Goal: Task Accomplishment & Management: Use online tool/utility

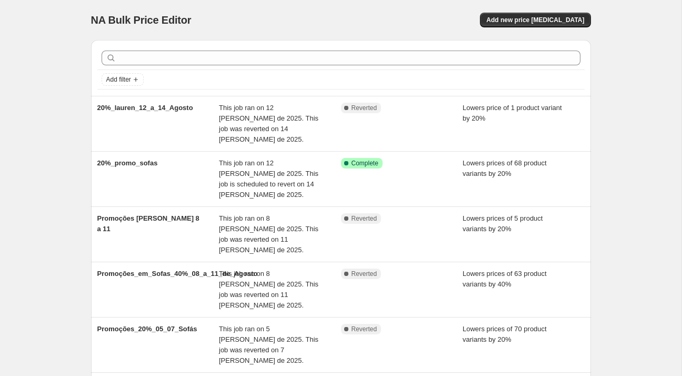
click at [68, 140] on div "NA Bulk Price Editor. This page is ready NA Bulk Price Editor Add new price [ME…" at bounding box center [341, 350] width 682 height 700
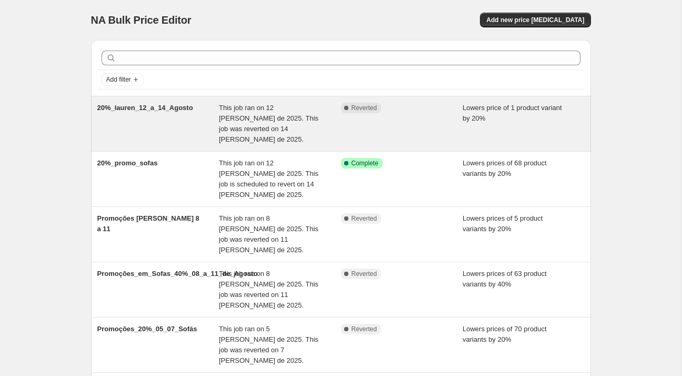
click at [471, 116] on span "Lowers price of 1 product variant by 20%" at bounding box center [512, 113] width 99 height 18
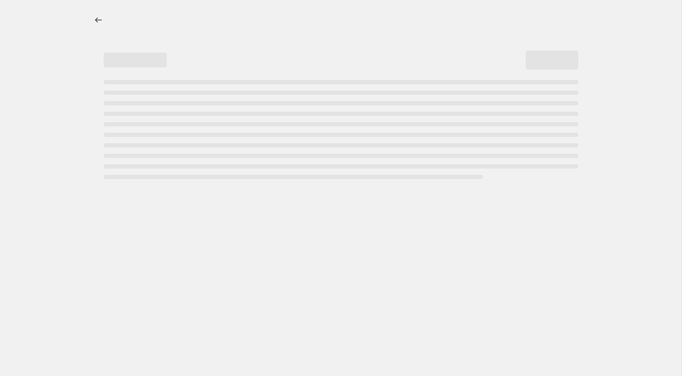
select select "percentage"
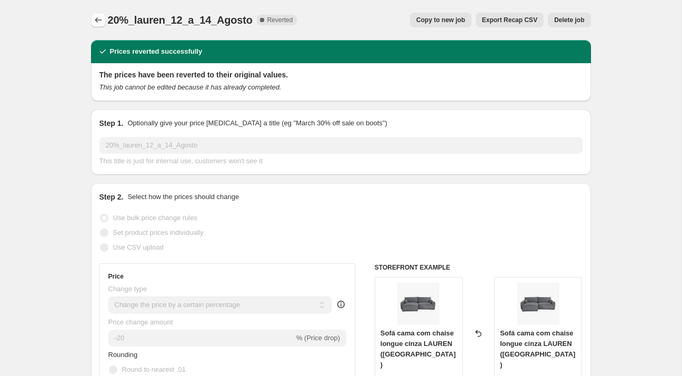
click at [101, 19] on icon "Price change jobs" at bounding box center [98, 20] width 11 height 11
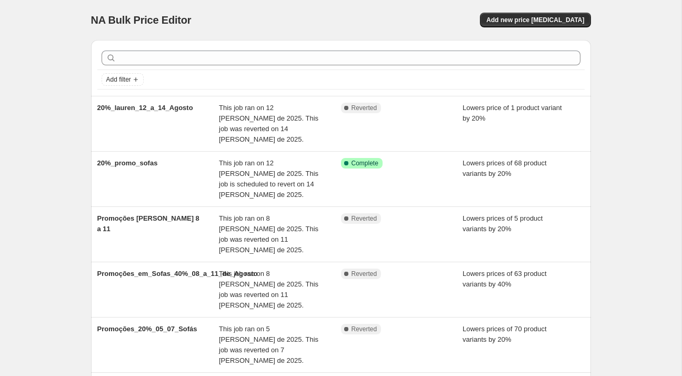
click at [541, 29] on div "NA Bulk Price Editor. This page is ready NA Bulk Price Editor Add new price [ME…" at bounding box center [341, 20] width 500 height 40
click at [543, 22] on span "Add new price [MEDICAL_DATA]" at bounding box center [535, 20] width 98 height 8
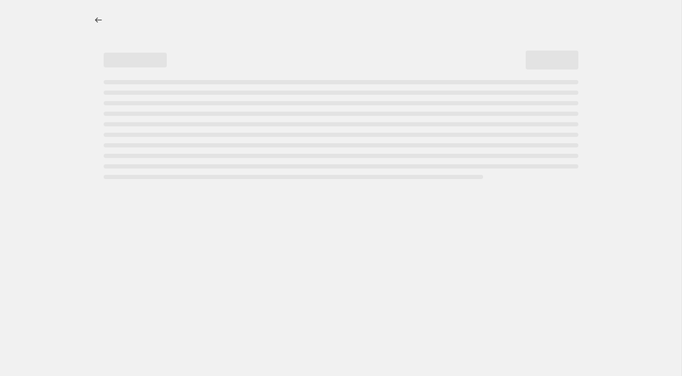
select select "percentage"
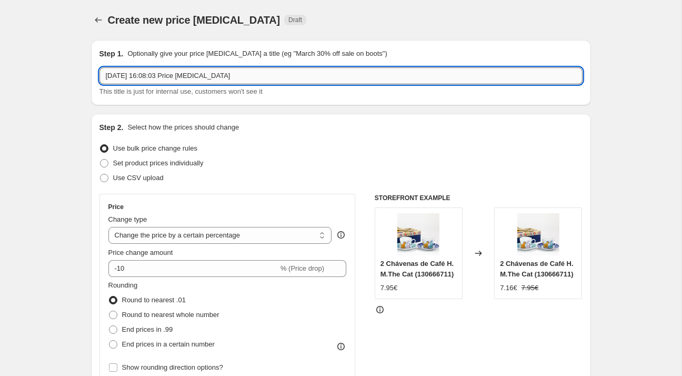
click at [284, 75] on input "[DATE] 16:08:03 Price [MEDICAL_DATA]" at bounding box center [340, 75] width 483 height 17
type input "Lauren_20%Promo_Cinza"
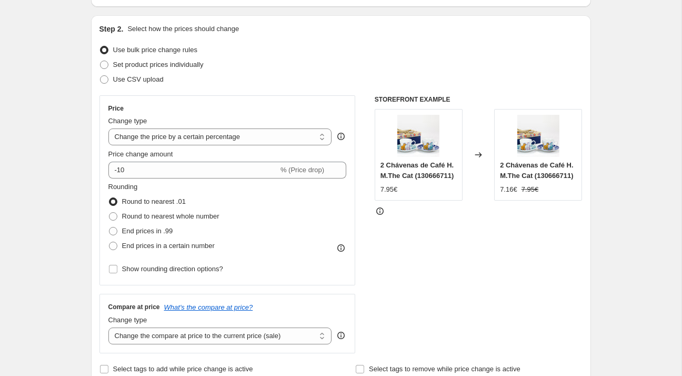
scroll to position [219, 0]
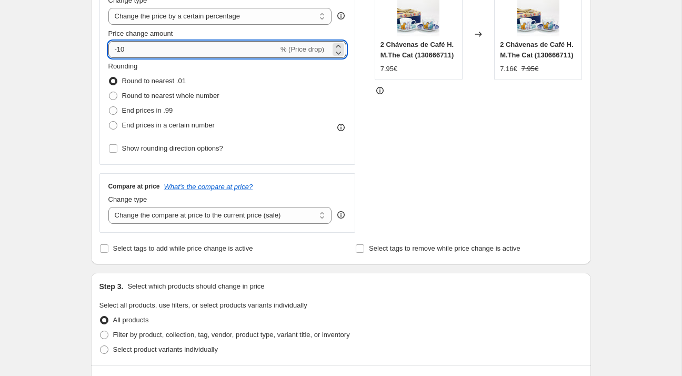
click at [167, 55] on input "-10" at bounding box center [193, 49] width 170 height 17
type input "-1"
type input "-20"
click at [118, 125] on label "End prices in a certain number" at bounding box center [161, 125] width 106 height 15
click at [110, 122] on input "End prices in a certain number" at bounding box center [109, 121] width 1 height 1
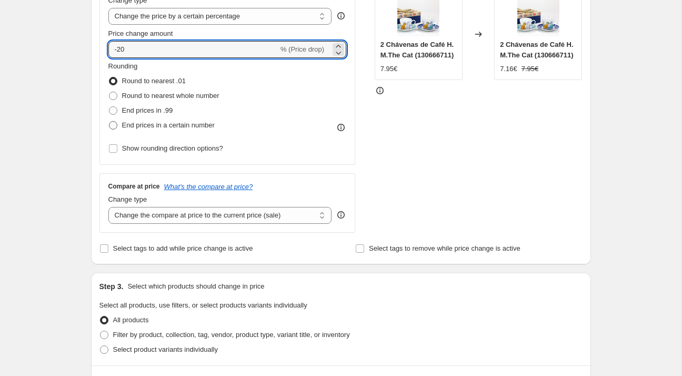
radio input "true"
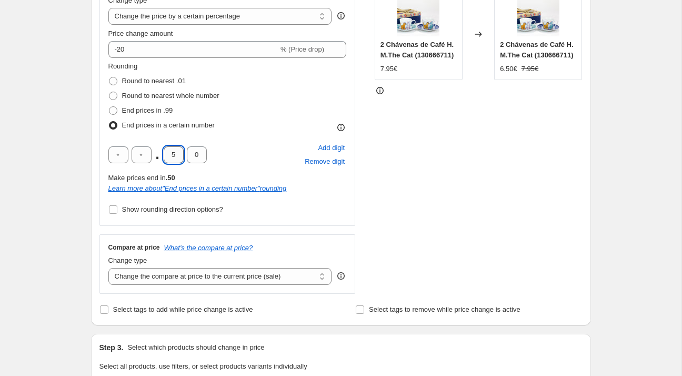
click at [180, 157] on input "5" at bounding box center [174, 154] width 20 height 17
drag, startPoint x: 178, startPoint y: 150, endPoint x: 170, endPoint y: 153, distance: 8.5
click at [170, 153] on input "text" at bounding box center [174, 154] width 20 height 17
click at [154, 93] on span "Round to nearest whole number" at bounding box center [170, 96] width 97 height 8
click at [110, 92] on input "Round to nearest whole number" at bounding box center [109, 92] width 1 height 1
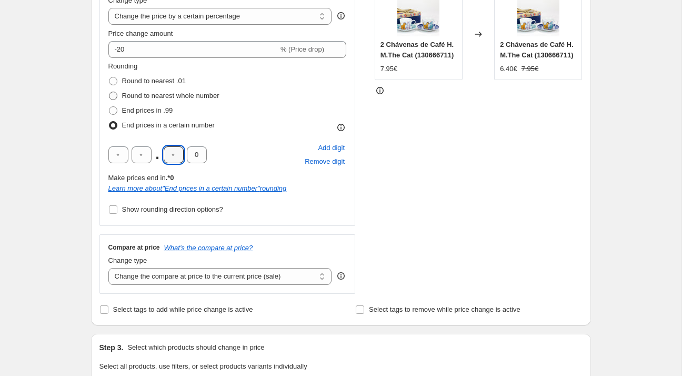
radio input "true"
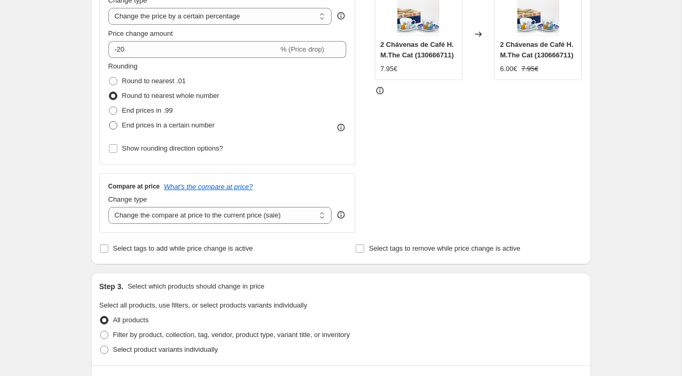
click at [180, 122] on span "End prices in a certain number" at bounding box center [168, 125] width 93 height 8
click at [110, 122] on input "End prices in a certain number" at bounding box center [109, 121] width 1 height 1
radio input "true"
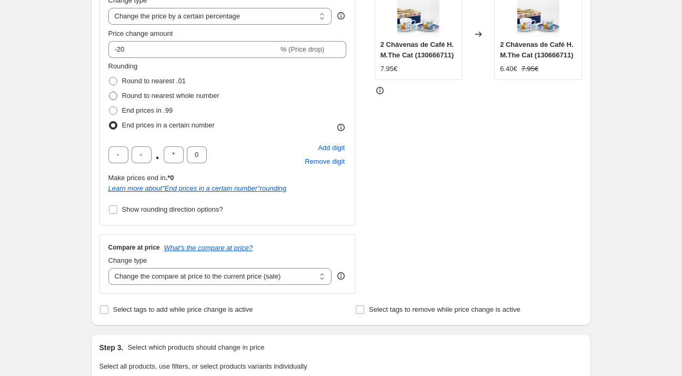
click at [184, 97] on span "Round to nearest whole number" at bounding box center [170, 96] width 97 height 8
click at [110, 92] on input "Round to nearest whole number" at bounding box center [109, 92] width 1 height 1
radio input "true"
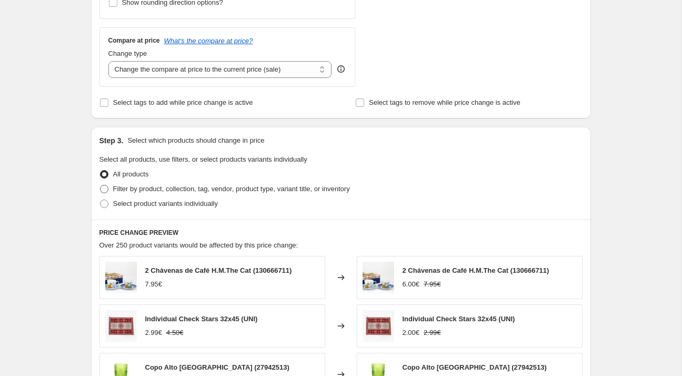
scroll to position [371, 0]
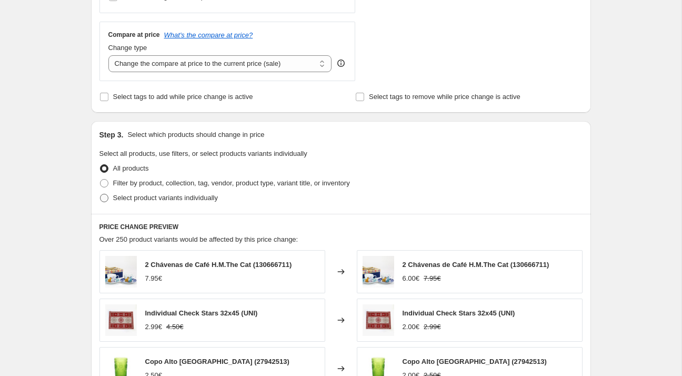
click at [187, 203] on label "Select product variants individually" at bounding box center [158, 198] width 118 height 15
click at [101, 194] on input "Select product variants individually" at bounding box center [100, 194] width 1 height 1
radio input "true"
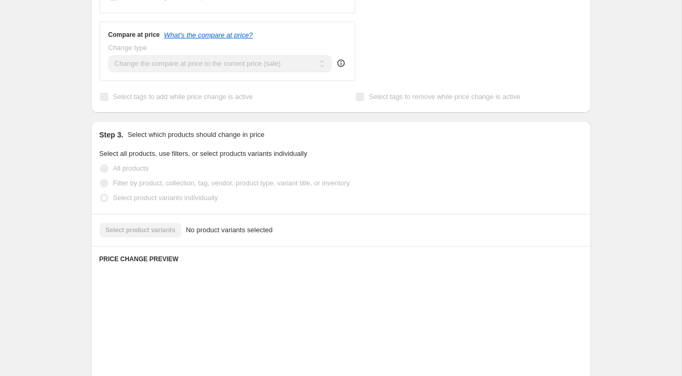
scroll to position [442, 0]
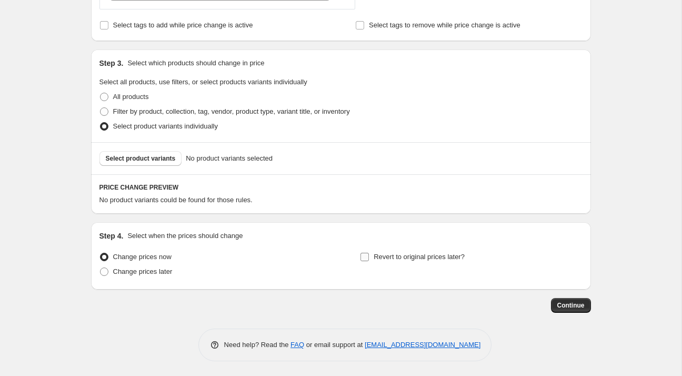
click at [378, 258] on span "Revert to original prices later?" at bounding box center [419, 257] width 91 height 8
click at [369, 258] on input "Revert to original prices later?" at bounding box center [365, 257] width 8 height 8
checkbox input "true"
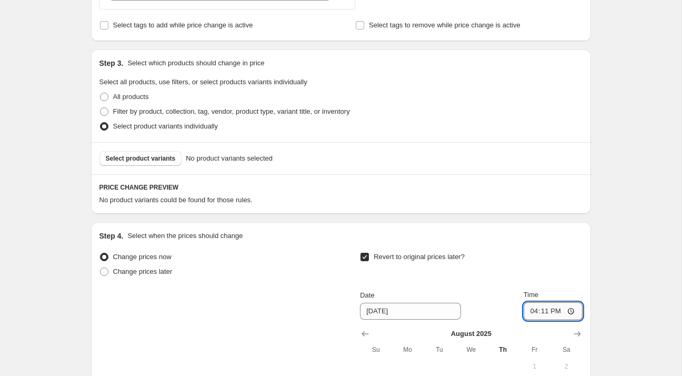
click at [548, 308] on input "16:11" at bounding box center [553, 311] width 59 height 18
type input "23:59"
click at [163, 155] on span "Select product variants" at bounding box center [141, 158] width 70 height 8
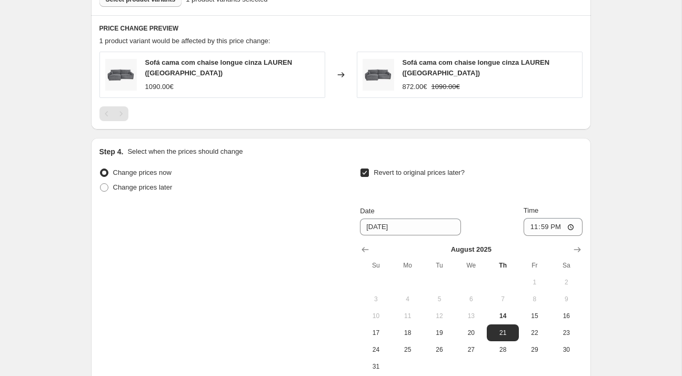
scroll to position [711, 0]
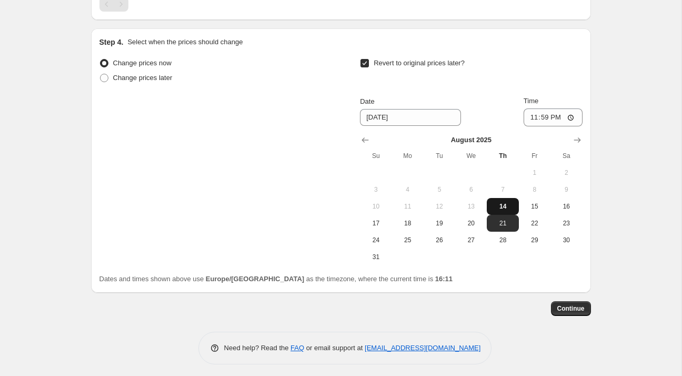
click at [509, 202] on span "14" at bounding box center [502, 206] width 23 height 8
type input "[DATE]"
click at [584, 308] on span "Continue" at bounding box center [571, 308] width 27 height 8
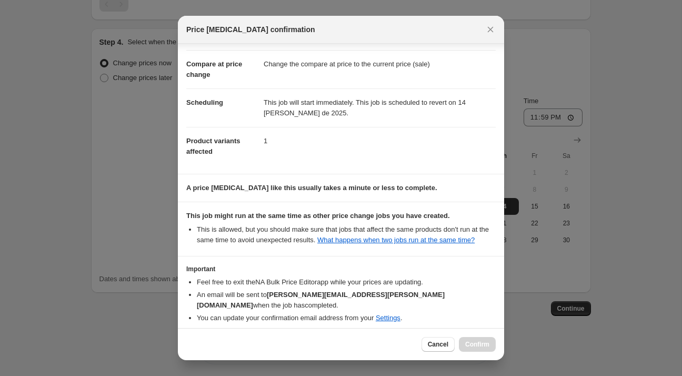
scroll to position [77, 0]
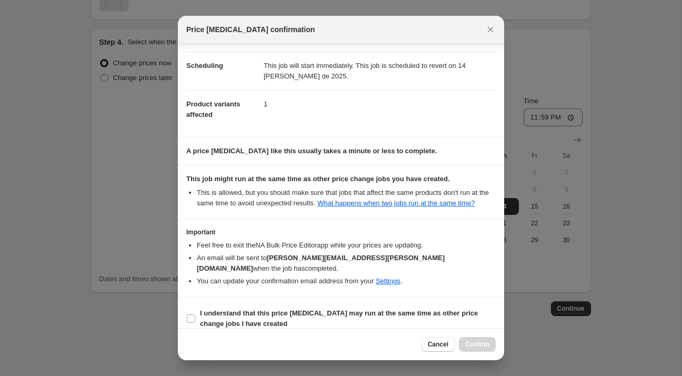
click at [356, 297] on section "I understand that this price [MEDICAL_DATA] may run at the same time as other p…" at bounding box center [341, 318] width 326 height 42
click at [433, 315] on span "I understand that this price [MEDICAL_DATA] may run at the same time as other p…" at bounding box center [348, 318] width 296 height 21
click at [195, 315] on input "I understand that this price [MEDICAL_DATA] may run at the same time as other p…" at bounding box center [191, 318] width 8 height 8
checkbox input "true"
click at [478, 338] on button "Confirm" at bounding box center [477, 344] width 37 height 15
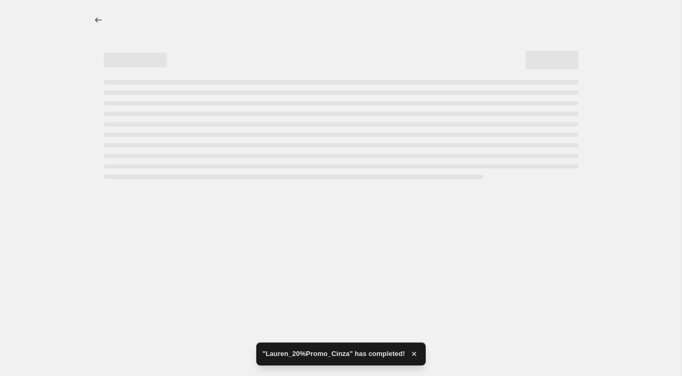
select select "percentage"
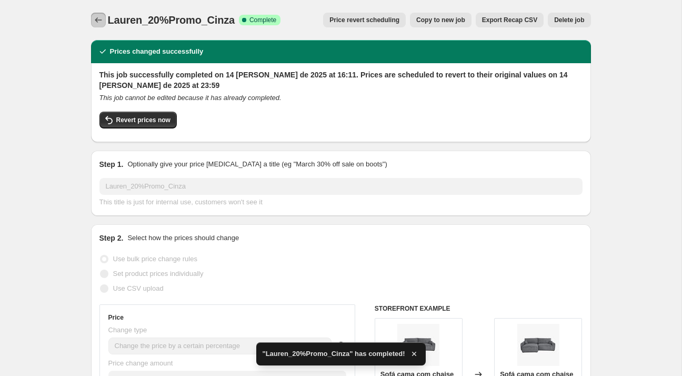
click at [98, 21] on icon "Price change jobs" at bounding box center [98, 20] width 11 height 11
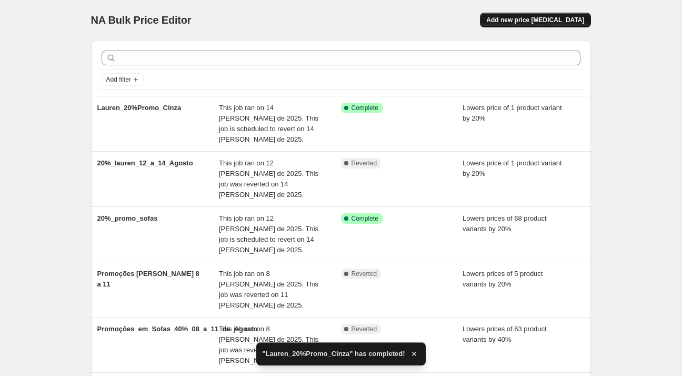
click at [532, 25] on button "Add new price [MEDICAL_DATA]" at bounding box center [535, 20] width 111 height 15
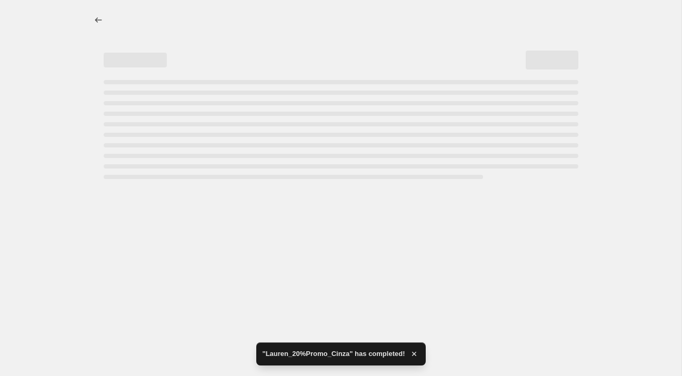
select select "percentage"
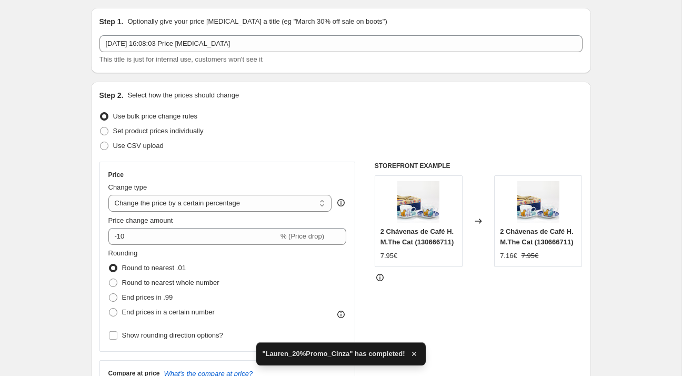
scroll to position [114, 0]
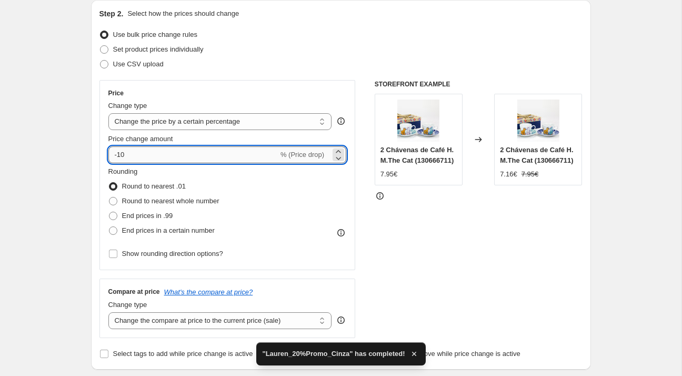
click at [163, 152] on input "-10" at bounding box center [193, 154] width 170 height 17
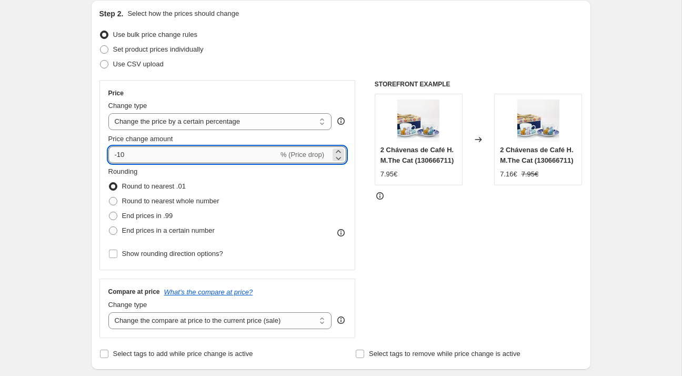
drag, startPoint x: 163, startPoint y: 152, endPoint x: 118, endPoint y: 153, distance: 45.3
click at [118, 153] on input "-10" at bounding box center [193, 154] width 170 height 17
type input "-20"
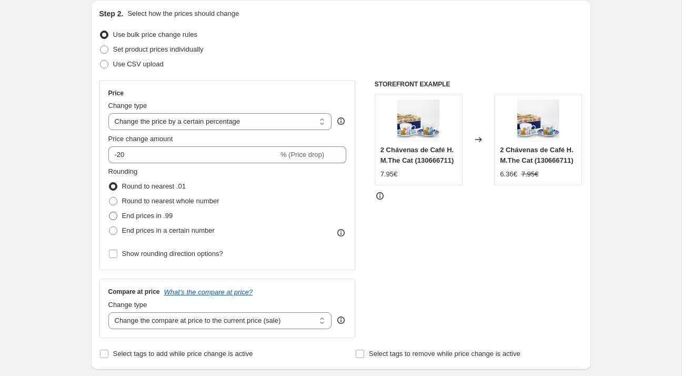
click at [140, 212] on span "End prices in .99" at bounding box center [147, 216] width 51 height 8
click at [110, 212] on input "End prices in .99" at bounding box center [109, 212] width 1 height 1
radio input "true"
click at [140, 197] on span "Round to nearest whole number" at bounding box center [170, 201] width 97 height 8
click at [110, 197] on input "Round to nearest whole number" at bounding box center [109, 197] width 1 height 1
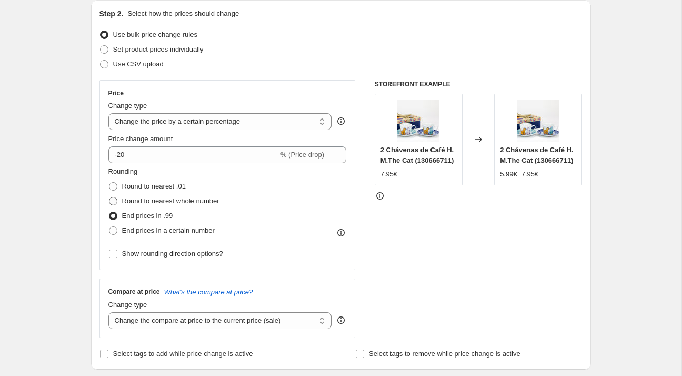
radio input "true"
click at [137, 233] on span "End prices in a certain number" at bounding box center [168, 230] width 93 height 8
click at [110, 227] on input "End prices in a certain number" at bounding box center [109, 226] width 1 height 1
radio input "true"
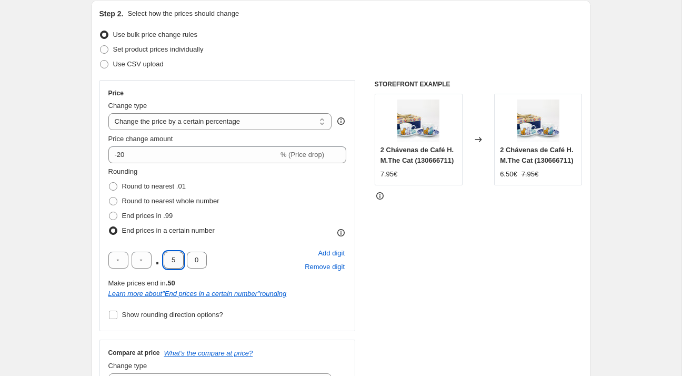
drag, startPoint x: 175, startPoint y: 257, endPoint x: 169, endPoint y: 257, distance: 5.8
click at [171, 257] on input "5" at bounding box center [174, 260] width 20 height 17
type input "2"
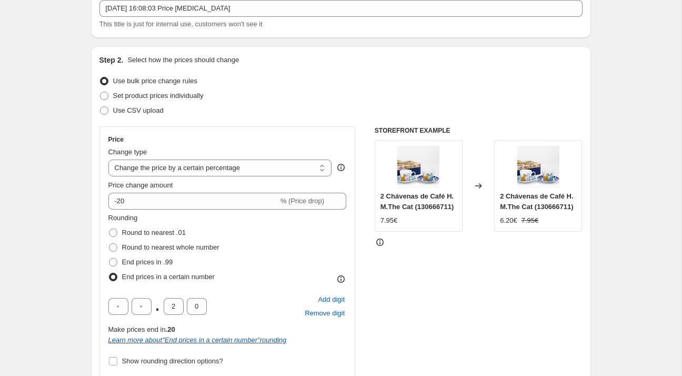
scroll to position [0, 0]
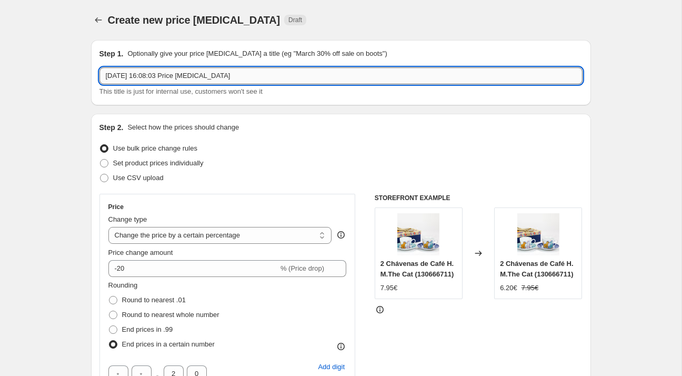
click at [240, 78] on input "[DATE] 16:08:03 Price [MEDICAL_DATA]" at bounding box center [340, 75] width 483 height 17
click at [183, 76] on input "20%_Promoções_Sofás [PERSON_NAME] e Sofás Lauren" at bounding box center [340, 75] width 483 height 17
click at [179, 74] on input "20%_Promoções_Sofás [PERSON_NAME] e Sofás Lauren" at bounding box center [340, 75] width 483 height 17
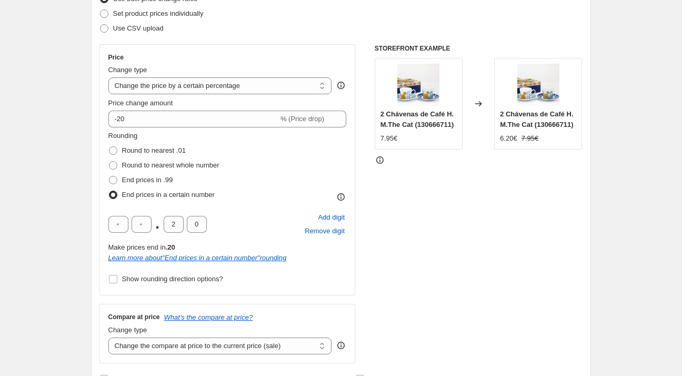
type input "20%_Promoções_Sofás_Avery_e_Sofás_Lauren"
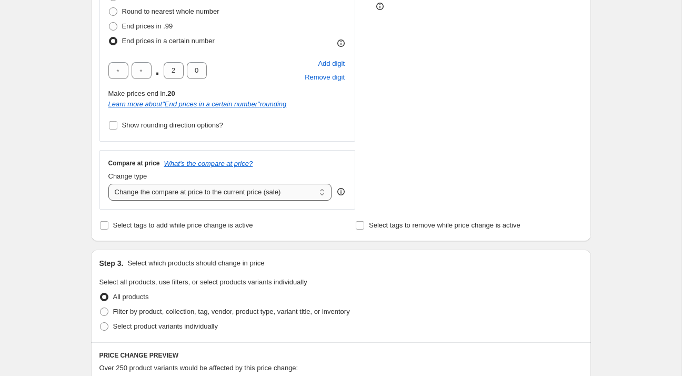
scroll to position [421, 0]
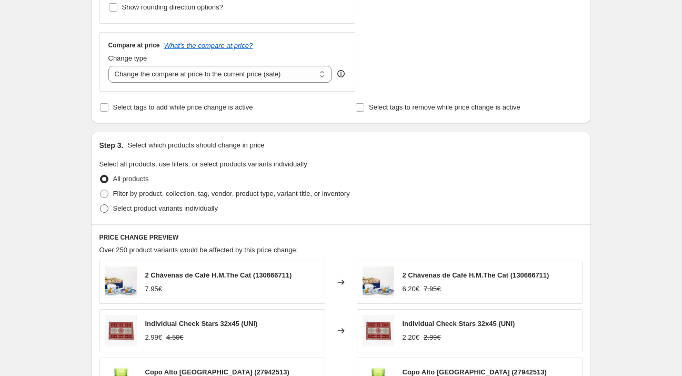
click at [113, 214] on label "Select product variants individually" at bounding box center [158, 208] width 118 height 15
click at [101, 205] on input "Select product variants individually" at bounding box center [100, 204] width 1 height 1
radio input "true"
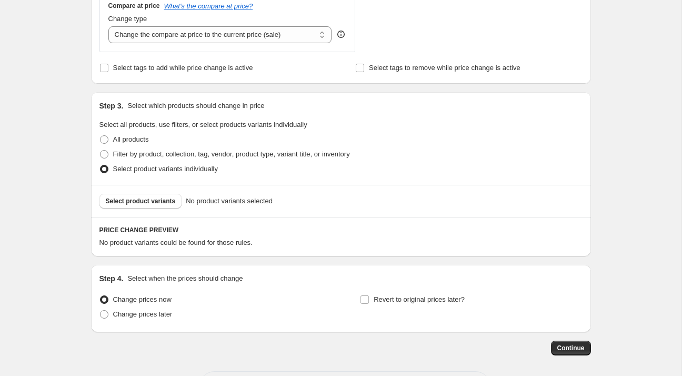
scroll to position [503, 0]
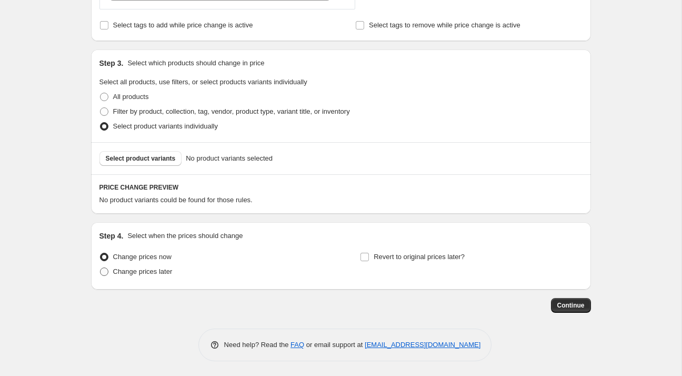
click at [134, 273] on span "Change prices later" at bounding box center [142, 271] width 59 height 8
click at [101, 268] on input "Change prices later" at bounding box center [100, 267] width 1 height 1
radio input "true"
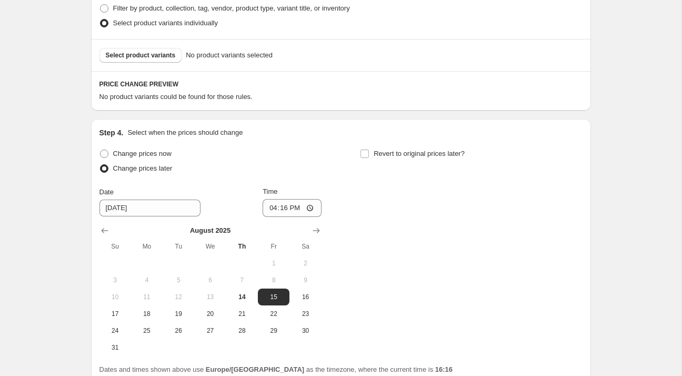
scroll to position [610, 0]
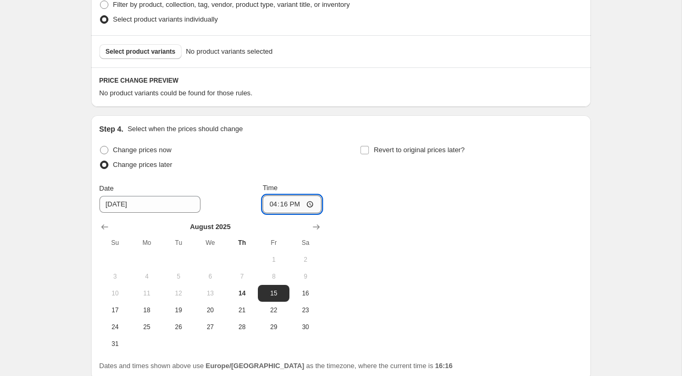
click at [288, 201] on input "16:16" at bounding box center [292, 204] width 59 height 18
type input "00:10"
click at [405, 150] on span "Revert to original prices later?" at bounding box center [419, 150] width 91 height 8
click at [369, 150] on input "Revert to original prices later?" at bounding box center [365, 150] width 8 height 8
checkbox input "true"
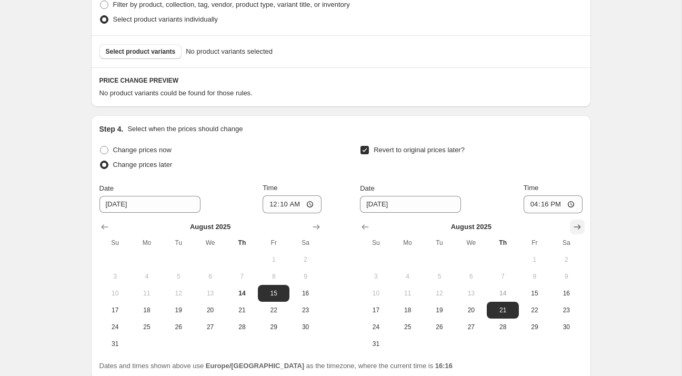
click at [572, 222] on icon "Show next month, September 2025" at bounding box center [577, 227] width 11 height 11
click at [572, 222] on icon "Show next month, October 2025" at bounding box center [577, 227] width 11 height 11
click at [364, 227] on icon "Show previous month, September 2025" at bounding box center [365, 227] width 11 height 11
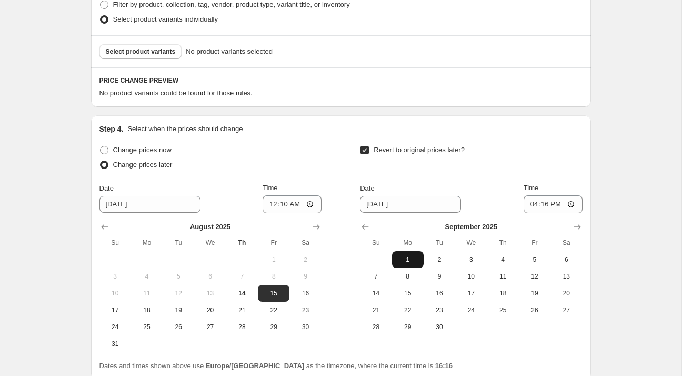
click at [410, 260] on span "1" at bounding box center [407, 259] width 23 height 8
type input "[DATE]"
click at [548, 202] on input "16:16" at bounding box center [553, 204] width 59 height 18
type input "23:59"
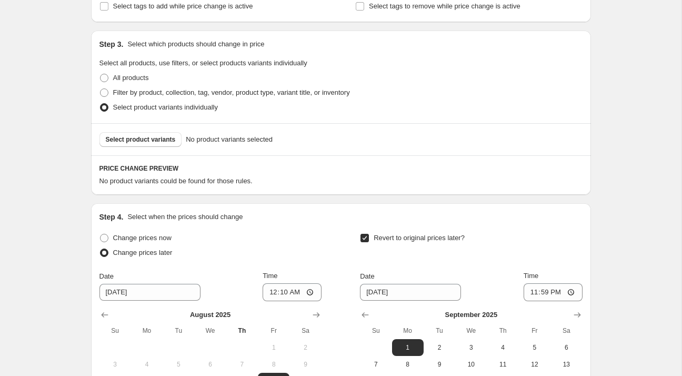
scroll to position [521, 0]
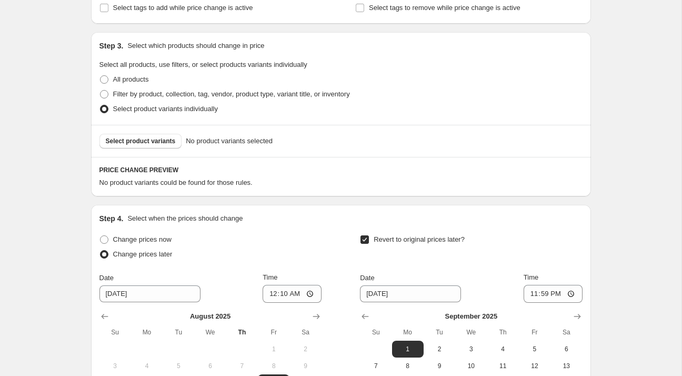
click at [79, 117] on div "Create new price [MEDICAL_DATA]. This page is ready Create new price [MEDICAL_D…" at bounding box center [340, 17] width 525 height 1077
click at [110, 137] on span "Select product variants" at bounding box center [141, 141] width 70 height 8
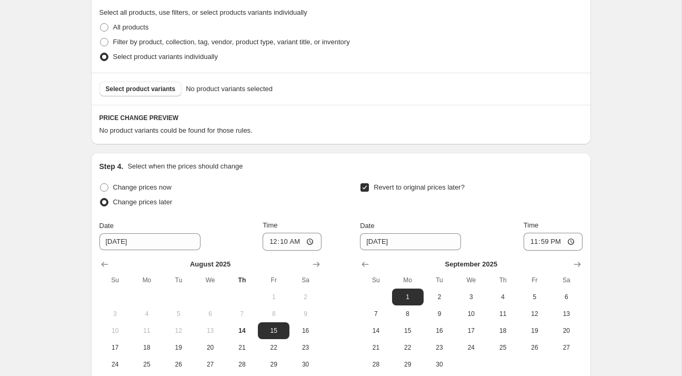
scroll to position [561, 0]
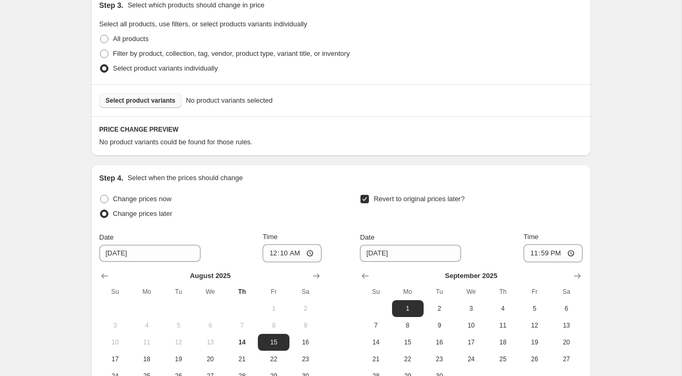
click at [173, 93] on button "Select product variants" at bounding box center [140, 100] width 83 height 15
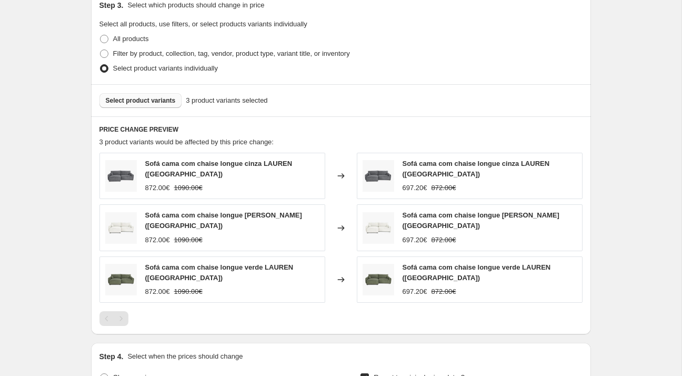
click at [150, 103] on span "Select product variants" at bounding box center [141, 100] width 70 height 8
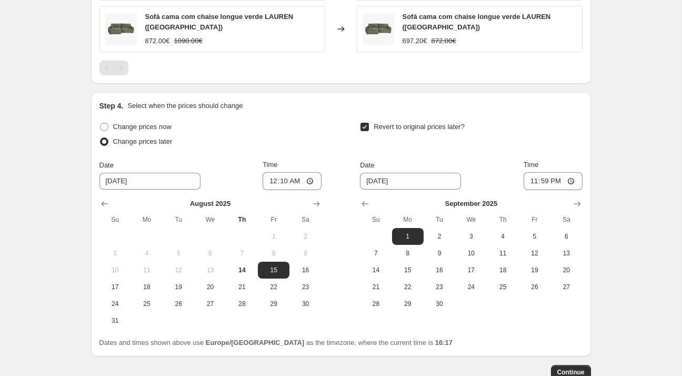
scroll to position [948, 0]
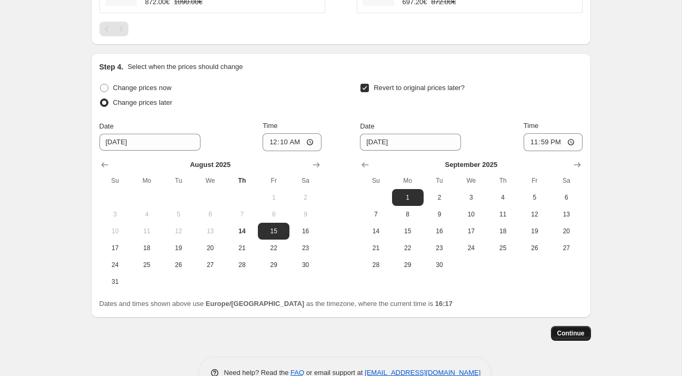
click at [569, 329] on span "Continue" at bounding box center [571, 333] width 27 height 8
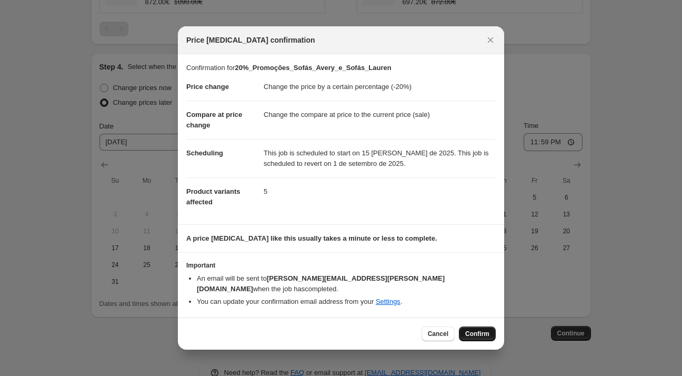
click at [492, 332] on button "Confirm" at bounding box center [477, 333] width 37 height 15
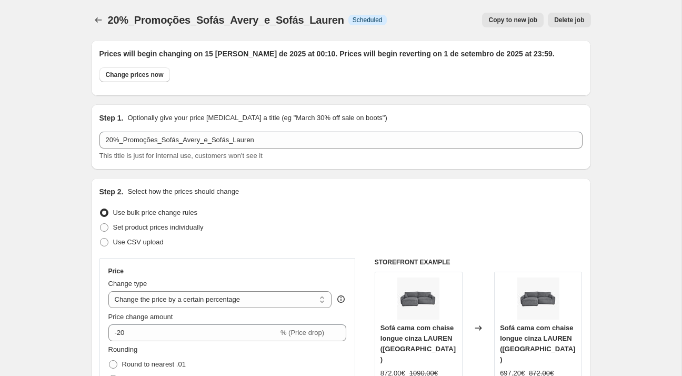
click at [116, 22] on span "20%_Promoções_Sofás_Avery_e_Sofás_Lauren" at bounding box center [226, 20] width 236 height 12
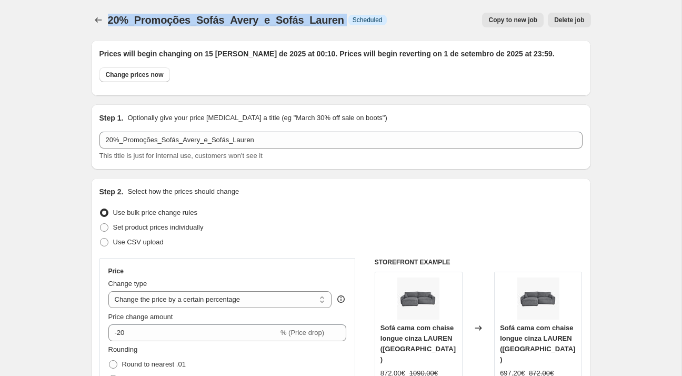
click at [116, 22] on span "20%_Promoções_Sofás_Avery_e_Sofás_Lauren" at bounding box center [226, 20] width 236 height 12
copy span "20%_Promoções_Sofás_Avery_e_Sofás_Lauren"
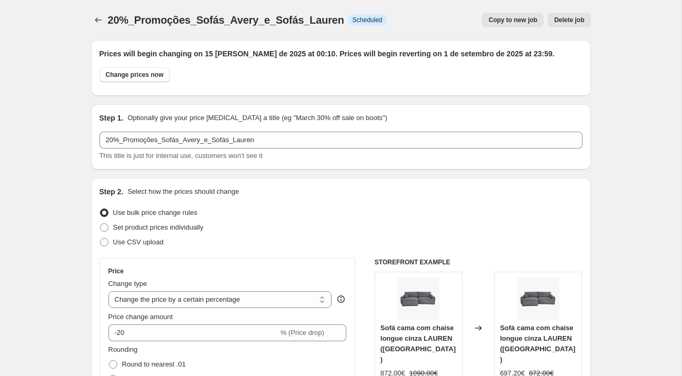
click at [92, 23] on button "Price change jobs" at bounding box center [98, 20] width 15 height 15
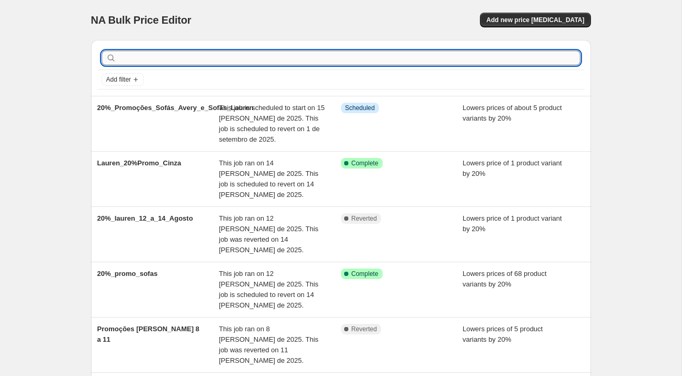
click at [286, 64] on input "text" at bounding box center [349, 58] width 462 height 15
paste input "20%_Promoções_Sofás_Avery_e_Sofás_Lauren"
type input "20%_Promoções_Sofás_Avery_e_Sofás_Lauren"
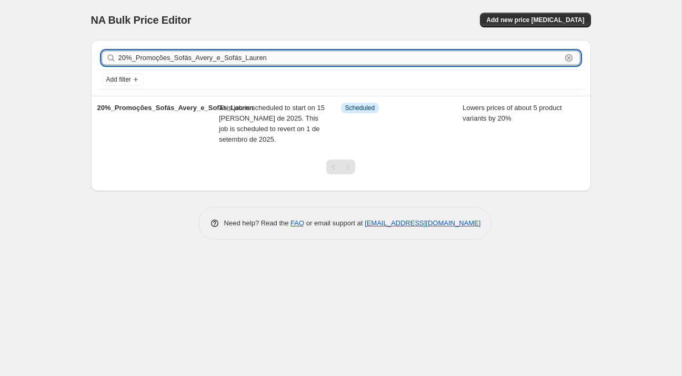
drag, startPoint x: 124, startPoint y: 56, endPoint x: 118, endPoint y: 56, distance: 5.8
click at [118, 56] on input "20%_Promoções_Sofás_Avery_e_Sofás_Lauren" at bounding box center [339, 58] width 443 height 15
click at [545, 25] on button "Add new price [MEDICAL_DATA]" at bounding box center [535, 20] width 111 height 15
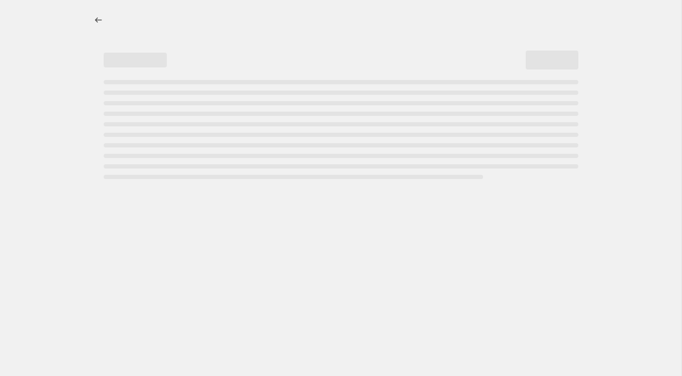
select select "percentage"
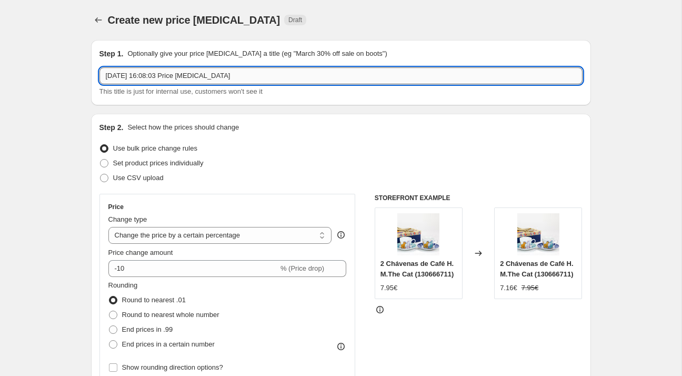
click at [193, 75] on input "[DATE] 16:08:03 Price [MEDICAL_DATA]" at bounding box center [340, 75] width 483 height 17
paste input "20%_Promoções_Sofás_Avery_e_Sofás_Lauren"
drag, startPoint x: 113, startPoint y: 73, endPoint x: 104, endPoint y: 73, distance: 9.5
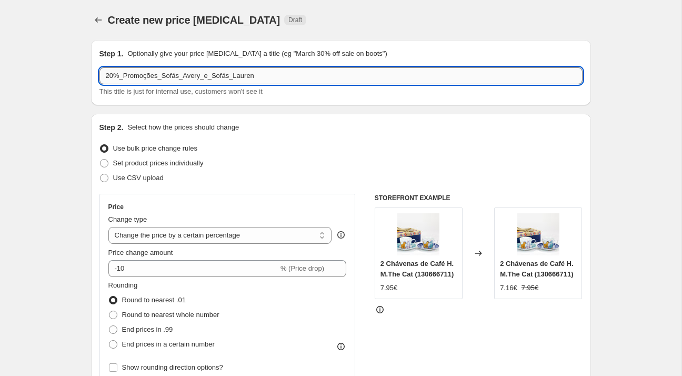
click at [104, 73] on input "20%_Promoções_Sofás_Avery_e_Sofás_Lauren" at bounding box center [340, 75] width 483 height 17
drag, startPoint x: 257, startPoint y: 77, endPoint x: 178, endPoint y: 79, distance: 79.0
click at [178, 79] on input "40%_Promoções_Sofás_Avery_e_Sofás_Lauren" at bounding box center [340, 75] width 483 height 17
click at [189, 76] on input "40%_Promoções_Sofás_15 a 18 [PERSON_NAME]" at bounding box center [340, 75] width 483 height 17
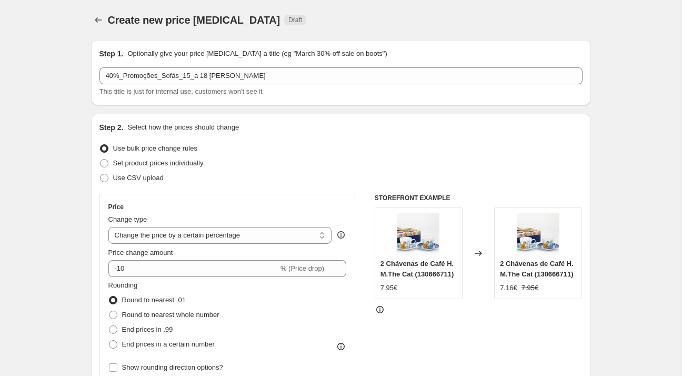
click at [255, 85] on div "40%_Promoções_Sofás_15_a 18 [PERSON_NAME] This title is just for internal use, …" at bounding box center [340, 81] width 483 height 29
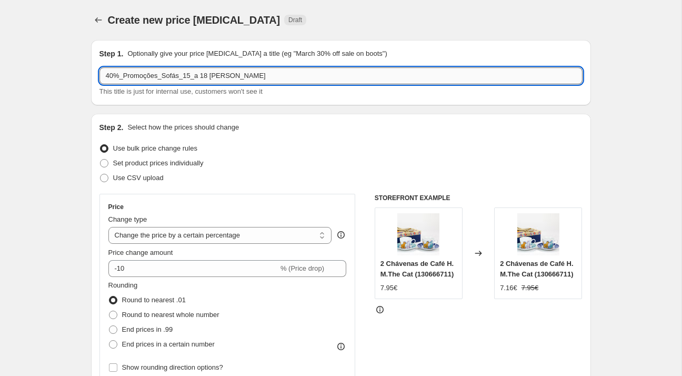
click at [197, 73] on input "40%_Promoções_Sofás_15_a 18 [PERSON_NAME]" at bounding box center [340, 75] width 483 height 17
type input "40%_Promoções_Sofás_15_a_18_de_Agosto"
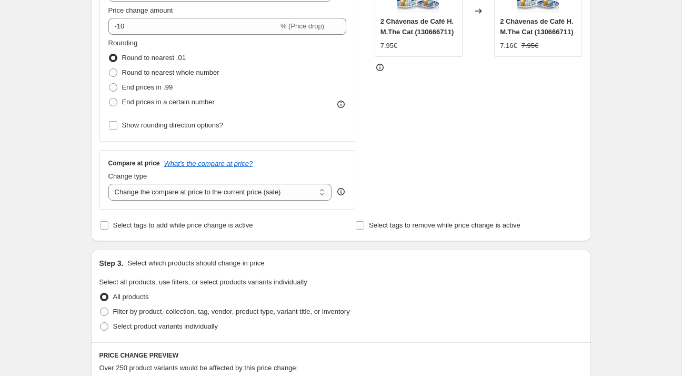
scroll to position [235, 0]
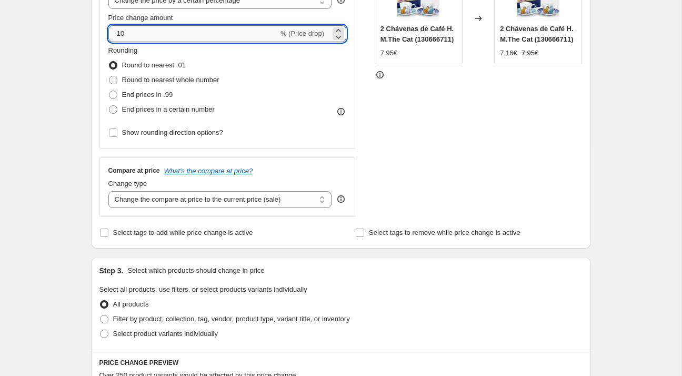
drag, startPoint x: 123, startPoint y: 37, endPoint x: 117, endPoint y: 37, distance: 6.3
click at [117, 37] on input "-10" at bounding box center [193, 33] width 170 height 17
type input "-40"
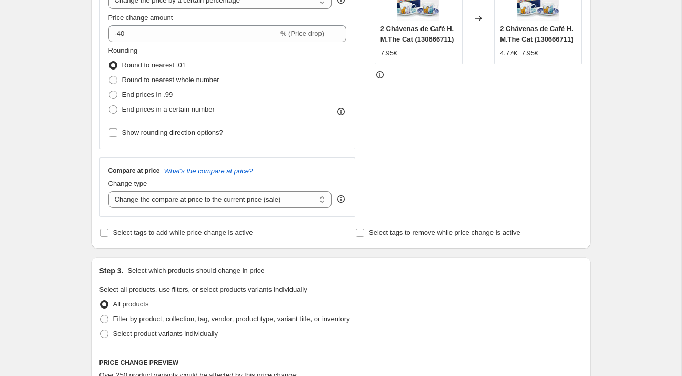
click at [86, 103] on div "Step 1. Optionally give your price [MEDICAL_DATA] a title (eg "March 30% off sa…" at bounding box center [337, 275] width 509 height 957
click at [111, 111] on span at bounding box center [113, 109] width 8 height 8
click at [110, 106] on input "End prices in a certain number" at bounding box center [109, 105] width 1 height 1
radio input "true"
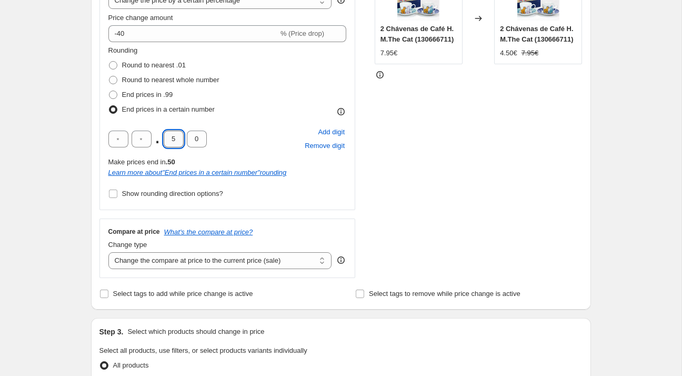
click at [176, 140] on input "5" at bounding box center [174, 139] width 20 height 17
type input "4"
click at [73, 168] on div "Create new price [MEDICAL_DATA]. This page is ready Create new price [MEDICAL_D…" at bounding box center [341, 321] width 682 height 1113
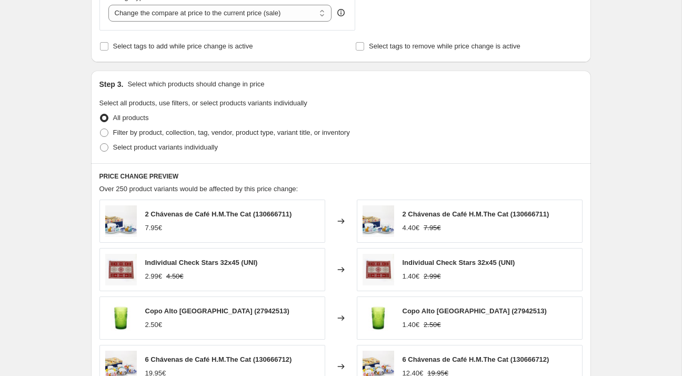
scroll to position [489, 0]
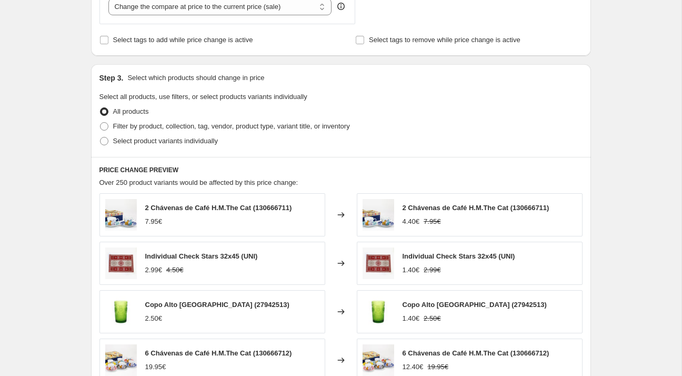
click at [181, 147] on div "Step 3. Select which products should change in price Select all products, use f…" at bounding box center [341, 110] width 500 height 93
click at [184, 140] on span "Select product variants individually" at bounding box center [165, 141] width 105 height 8
click at [101, 137] on input "Select product variants individually" at bounding box center [100, 137] width 1 height 1
radio input "true"
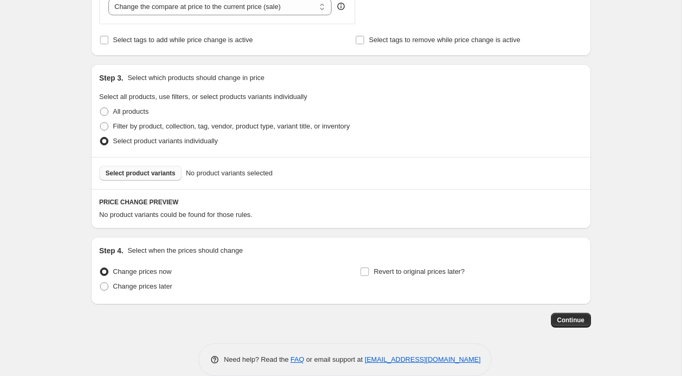
click at [158, 175] on span "Select product variants" at bounding box center [141, 173] width 70 height 8
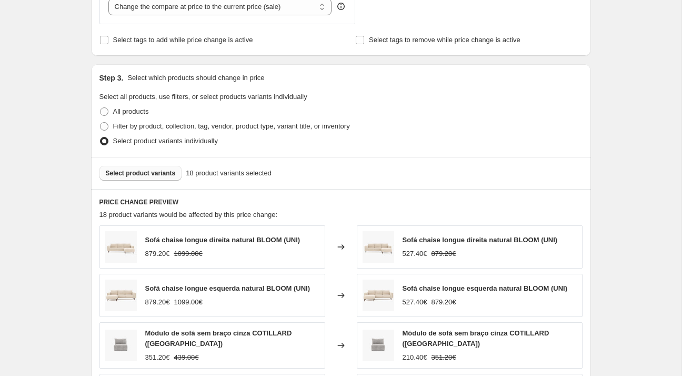
click at [164, 167] on button "Select product variants" at bounding box center [140, 173] width 83 height 15
click at [150, 172] on span "Select product variants" at bounding box center [141, 173] width 70 height 8
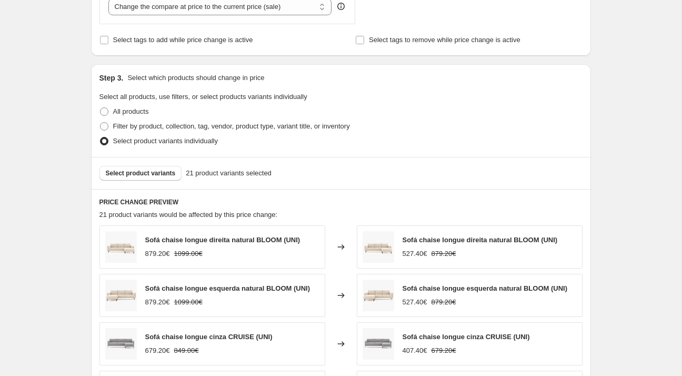
click at [161, 169] on span "Select product variants" at bounding box center [141, 173] width 70 height 8
click at [170, 169] on span "Select product variants" at bounding box center [141, 173] width 70 height 8
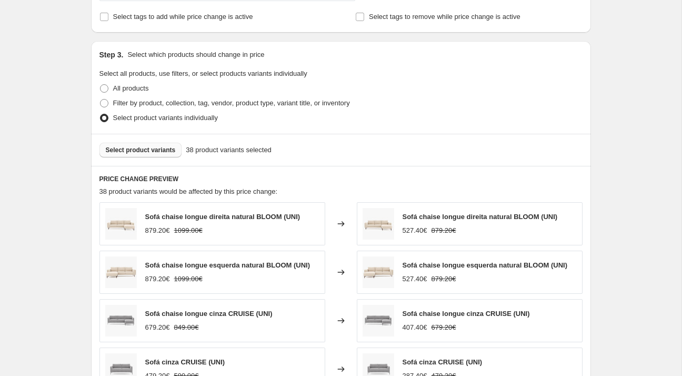
scroll to position [512, 0]
click at [156, 156] on button "Select product variants" at bounding box center [140, 150] width 83 height 15
click at [172, 152] on button "Select product variants" at bounding box center [140, 150] width 83 height 15
click at [139, 139] on div "Select product variants 44 product variants selected" at bounding box center [341, 150] width 500 height 32
click at [139, 143] on button "Select product variants" at bounding box center [140, 150] width 83 height 15
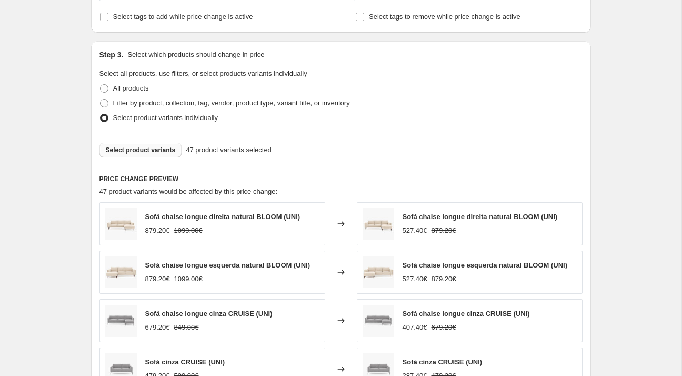
click at [141, 143] on button "Select product variants" at bounding box center [140, 150] width 83 height 15
click at [157, 146] on span "Select product variants" at bounding box center [141, 150] width 70 height 8
click at [156, 146] on span "Select product variants" at bounding box center [141, 150] width 70 height 8
click at [163, 152] on span "Select product variants" at bounding box center [141, 150] width 70 height 8
click at [147, 150] on span "Select product variants" at bounding box center [141, 150] width 70 height 8
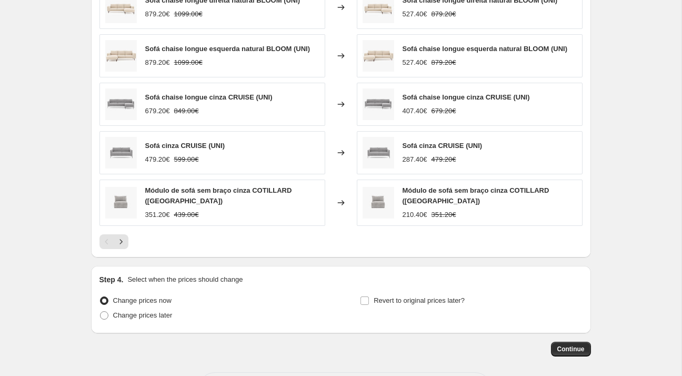
scroll to position [768, 0]
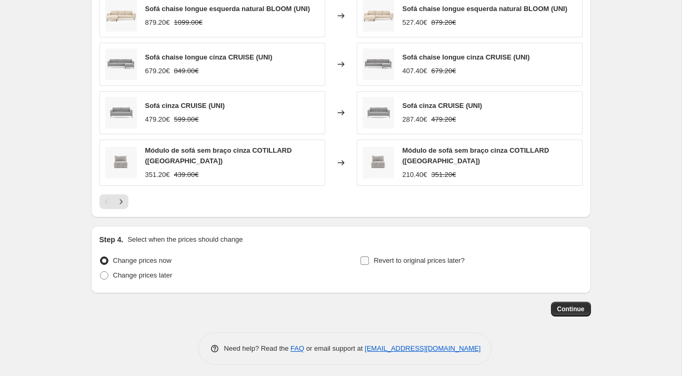
click at [410, 260] on span "Revert to original prices later?" at bounding box center [419, 260] width 91 height 11
click at [369, 260] on input "Revert to original prices later?" at bounding box center [365, 260] width 8 height 8
checkbox input "true"
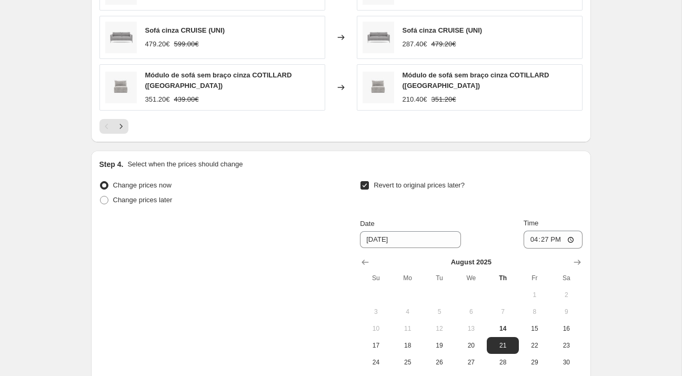
scroll to position [844, 0]
click at [165, 200] on label "Change prices later" at bounding box center [135, 199] width 73 height 15
click at [101, 196] on input "Change prices later" at bounding box center [100, 195] width 1 height 1
radio input "true"
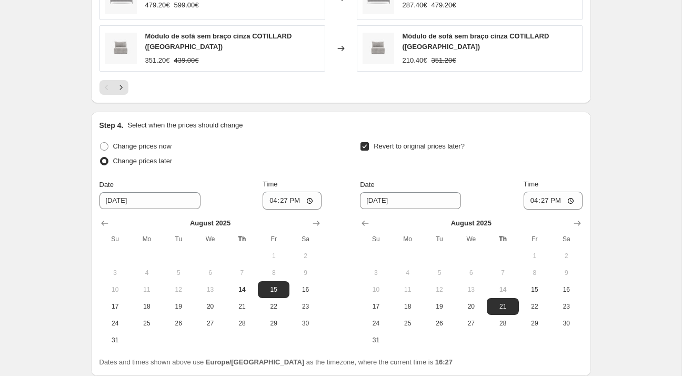
scroll to position [897, 0]
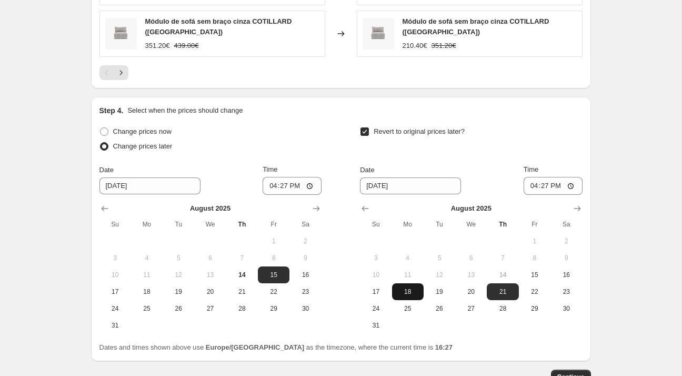
click at [417, 291] on button "18" at bounding box center [408, 291] width 32 height 17
type input "[DATE]"
click at [550, 181] on input "16:27" at bounding box center [553, 186] width 59 height 18
type input "23:59"
click at [283, 186] on input "16:27" at bounding box center [292, 186] width 59 height 18
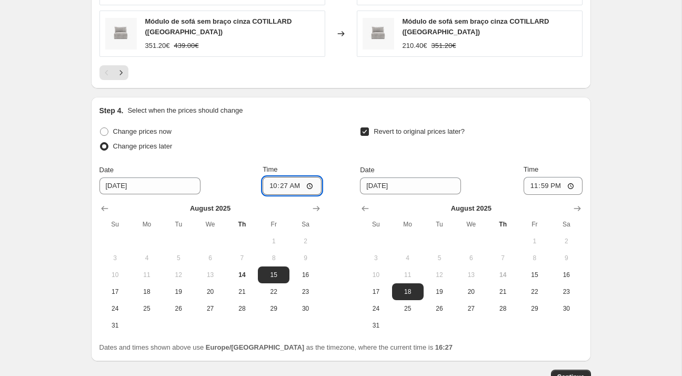
click at [277, 179] on input "10:27" at bounding box center [292, 186] width 59 height 18
click at [281, 179] on input "10:27" at bounding box center [292, 186] width 59 height 18
type input "00:10"
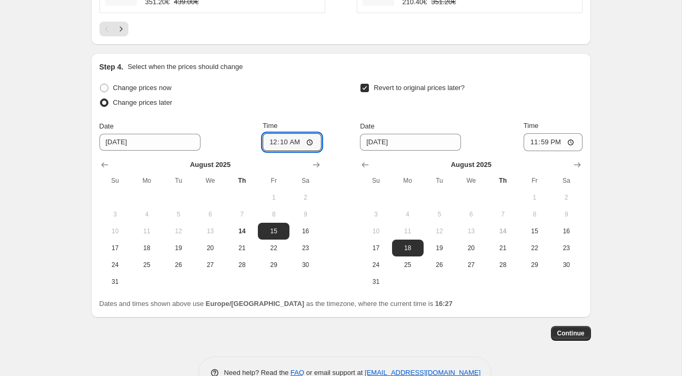
scroll to position [948, 0]
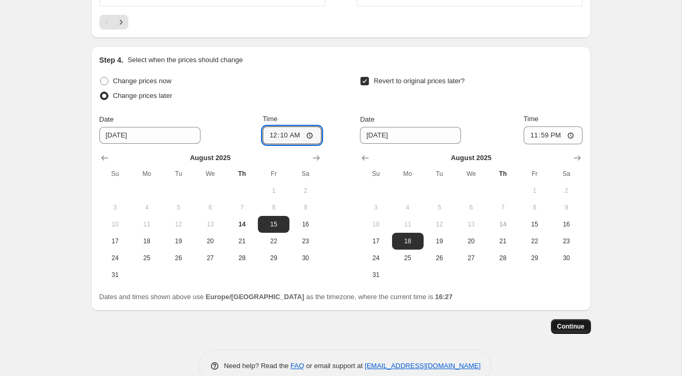
click at [573, 319] on button "Continue" at bounding box center [571, 326] width 40 height 15
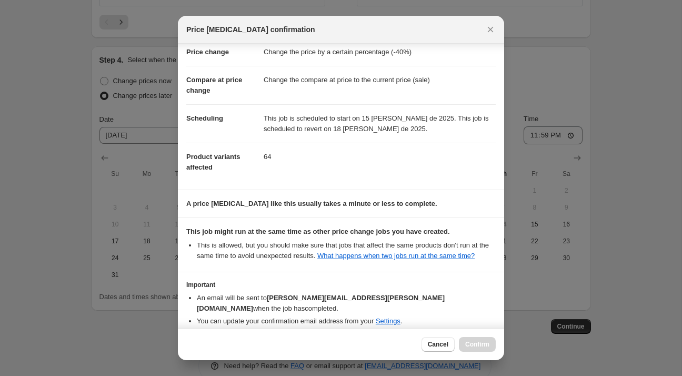
scroll to position [64, 0]
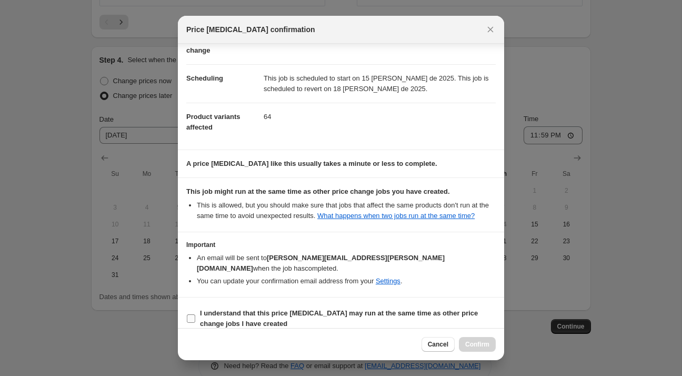
click at [324, 306] on label "I understand that this price [MEDICAL_DATA] may run at the same time as other p…" at bounding box center [341, 318] width 310 height 25
click at [195, 314] on input "I understand that this price [MEDICAL_DATA] may run at the same time as other p…" at bounding box center [191, 318] width 8 height 8
checkbox input "true"
click at [491, 345] on button "Confirm" at bounding box center [477, 344] width 37 height 15
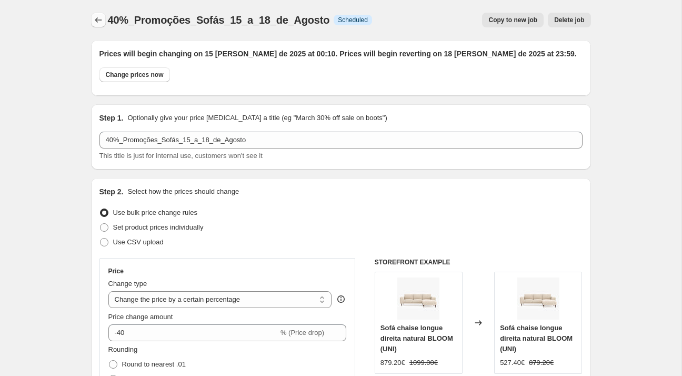
click at [103, 16] on icon "Price change jobs" at bounding box center [98, 20] width 11 height 11
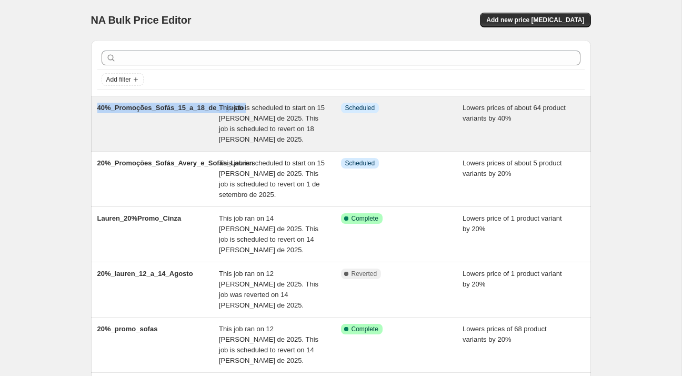
drag, startPoint x: 95, startPoint y: 107, endPoint x: 233, endPoint y: 111, distance: 137.5
click at [233, 111] on div "40%_Promoções_Sofás_15_a_18_de_Agosto This job is scheduled to start on 15 [PER…" at bounding box center [341, 123] width 500 height 55
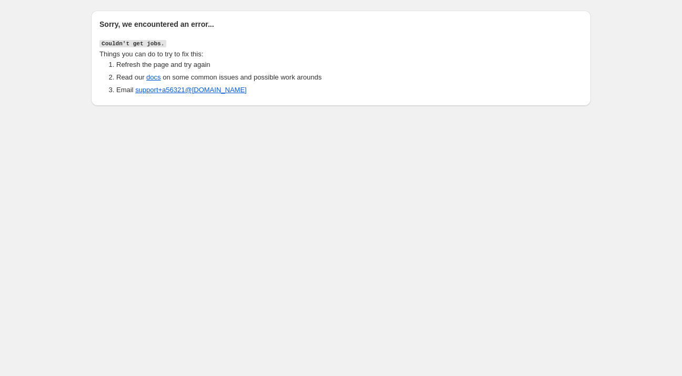
click at [83, 28] on div "Sorry, we encountered an error... Couldn't get jobs. Things you can do to try t…" at bounding box center [337, 54] width 509 height 104
